Goal: Task Accomplishment & Management: Complete application form

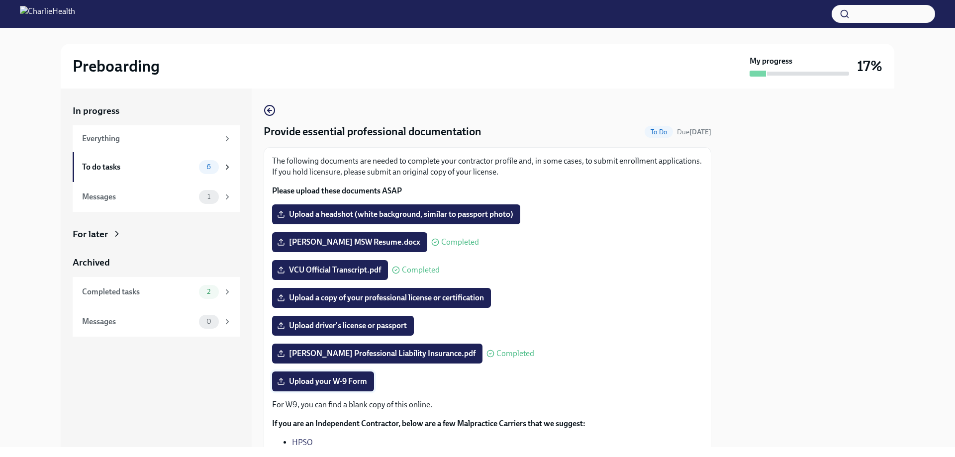
click at [332, 382] on span "Upload your W-9 Form" at bounding box center [323, 381] width 88 height 10
click at [0, 0] on input "Upload your W-9 Form" at bounding box center [0, 0] width 0 height 0
click at [333, 376] on span "Upload your W-9 Form" at bounding box center [323, 381] width 88 height 10
click at [0, 0] on input "Upload your W-9 Form" at bounding box center [0, 0] width 0 height 0
click at [336, 324] on span "Upload driver's license or passport" at bounding box center [343, 326] width 128 height 10
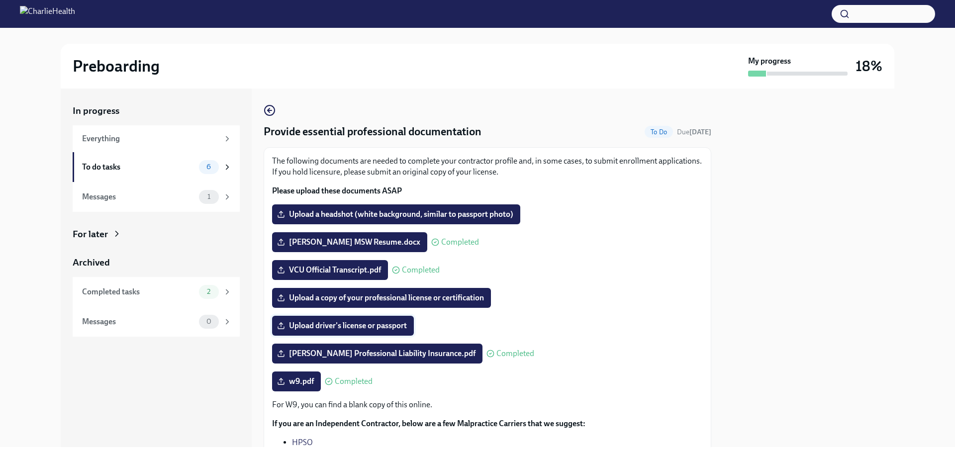
click at [0, 0] on input "Upload driver's license or passport" at bounding box center [0, 0] width 0 height 0
click at [443, 299] on span "Upload a copy of your professional license or certification" at bounding box center [381, 298] width 205 height 10
click at [0, 0] on input "Upload a copy of your professional license or certification" at bounding box center [0, 0] width 0 height 0
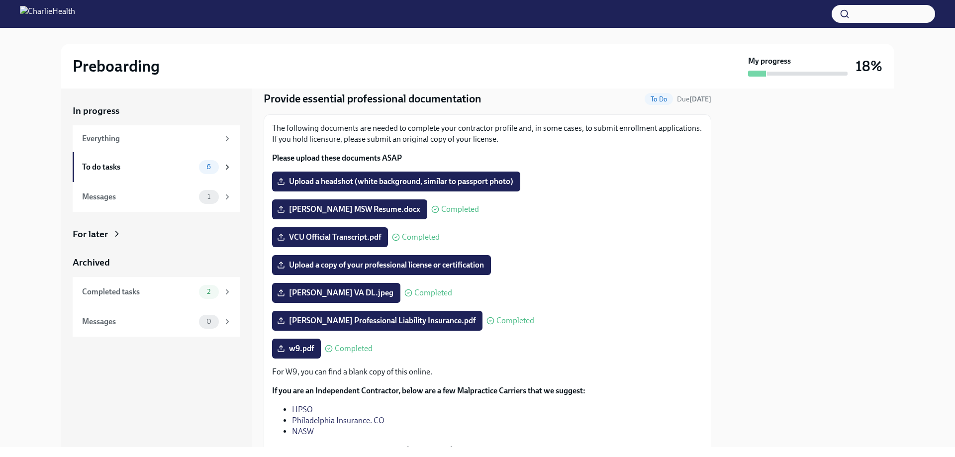
scroll to position [50, 0]
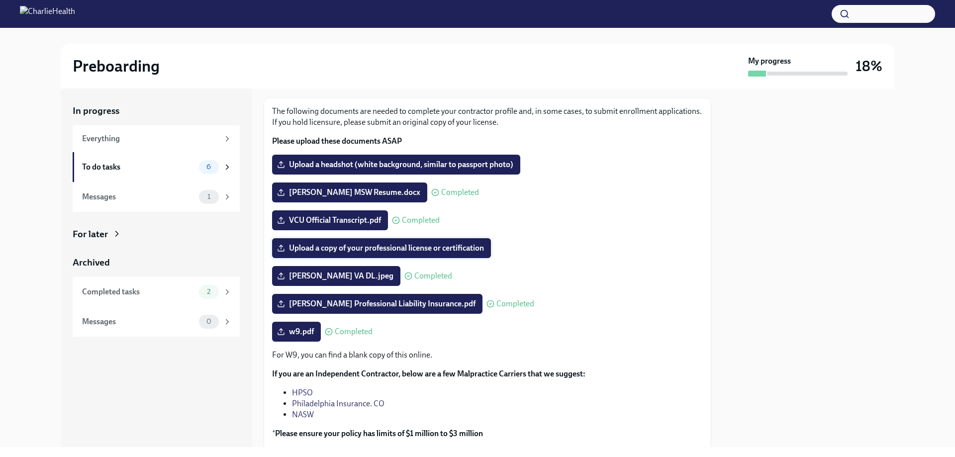
click at [441, 248] on span "Upload a copy of your professional license or certification" at bounding box center [381, 248] width 205 height 10
click at [0, 0] on input "Upload a copy of your professional license or certification" at bounding box center [0, 0] width 0 height 0
